Goal: Obtain resource: Download file/media

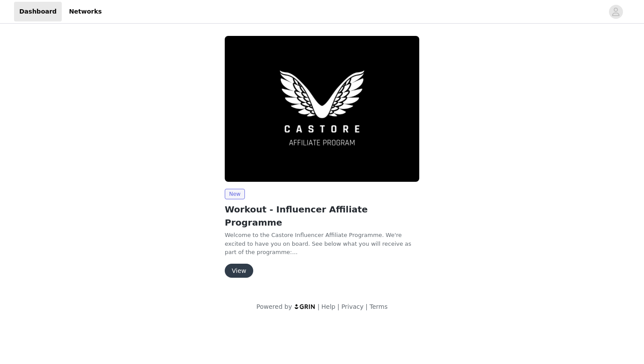
click at [239, 264] on button "View" at bounding box center [239, 271] width 28 height 14
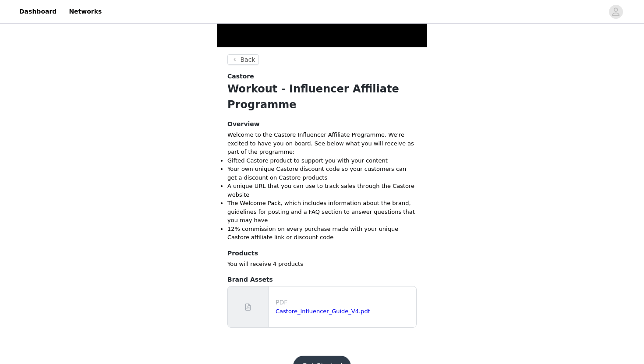
scroll to position [211, 0]
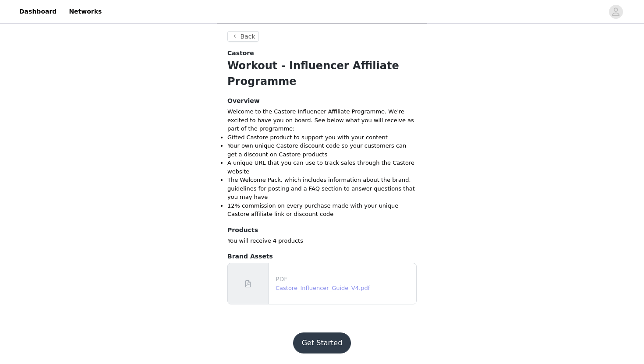
click at [304, 288] on link "Castore_Influencer_Guide_V4.pdf" at bounding box center [322, 288] width 94 height 7
click at [322, 347] on button "Get Started" at bounding box center [322, 342] width 58 height 21
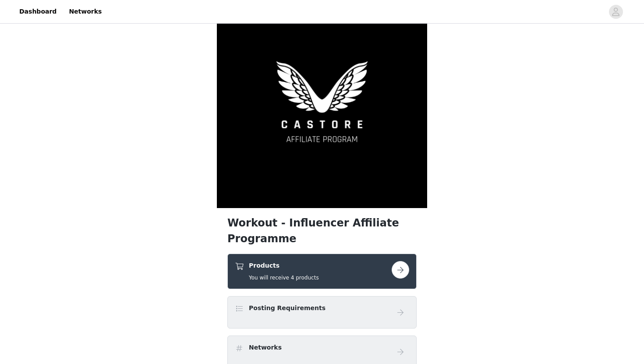
scroll to position [17, 0]
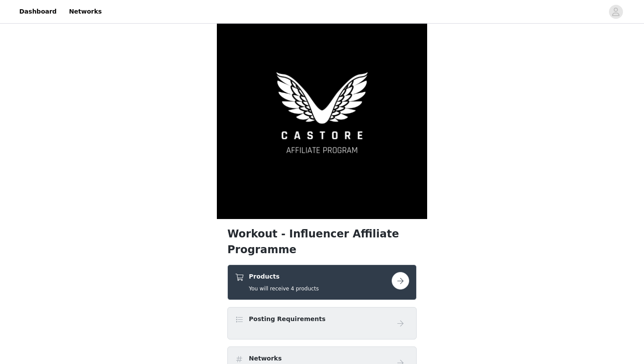
click at [401, 282] on button "button" at bounding box center [400, 281] width 18 height 18
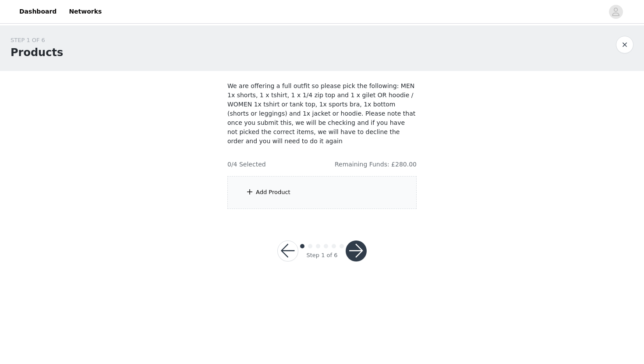
click at [295, 184] on div "Add Product" at bounding box center [321, 192] width 189 height 33
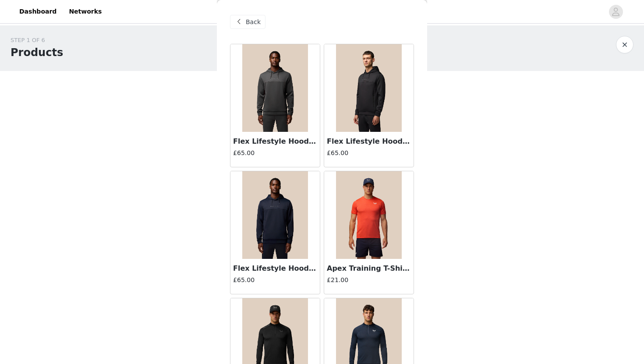
click at [253, 19] on span "Back" at bounding box center [253, 22] width 15 height 9
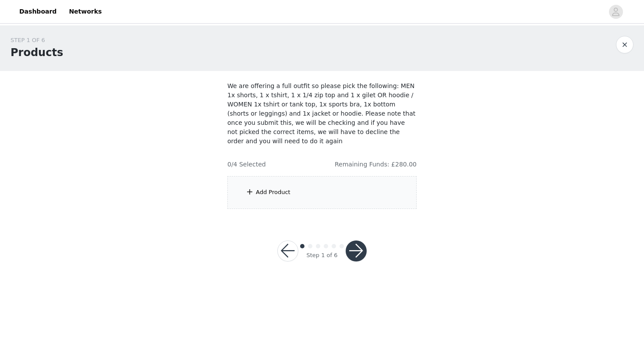
click at [288, 244] on button "button" at bounding box center [287, 250] width 21 height 21
